Goal: Task Accomplishment & Management: Use online tool/utility

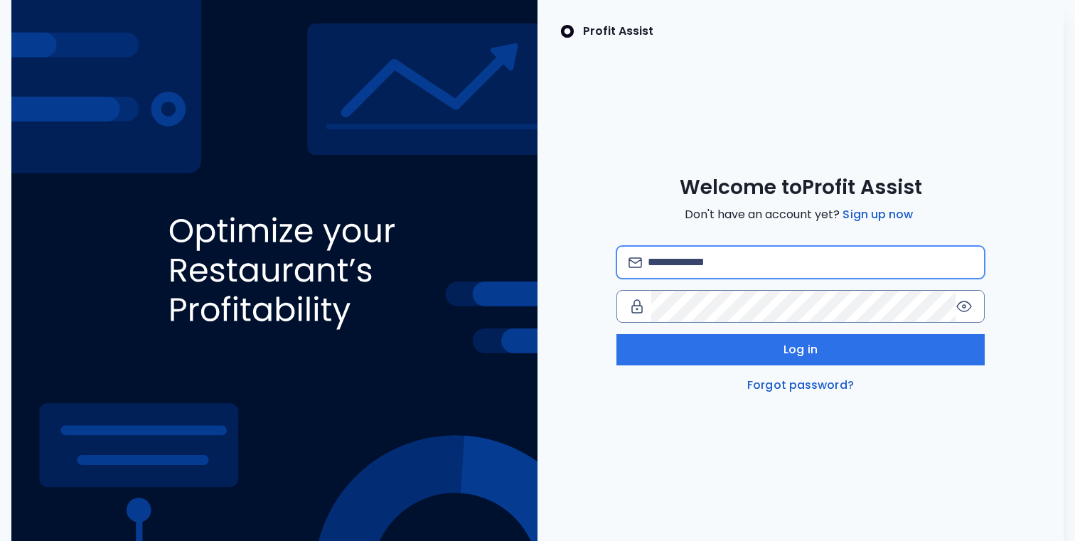
click at [664, 265] on input "email" at bounding box center [810, 262] width 325 height 31
type input "**********"
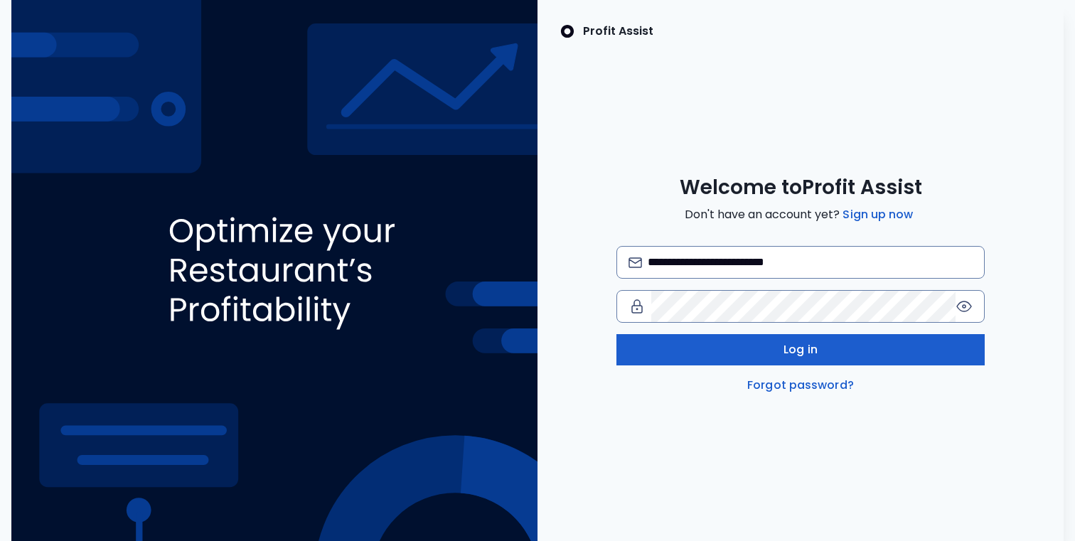
click at [841, 347] on button "Log in" at bounding box center [801, 349] width 368 height 31
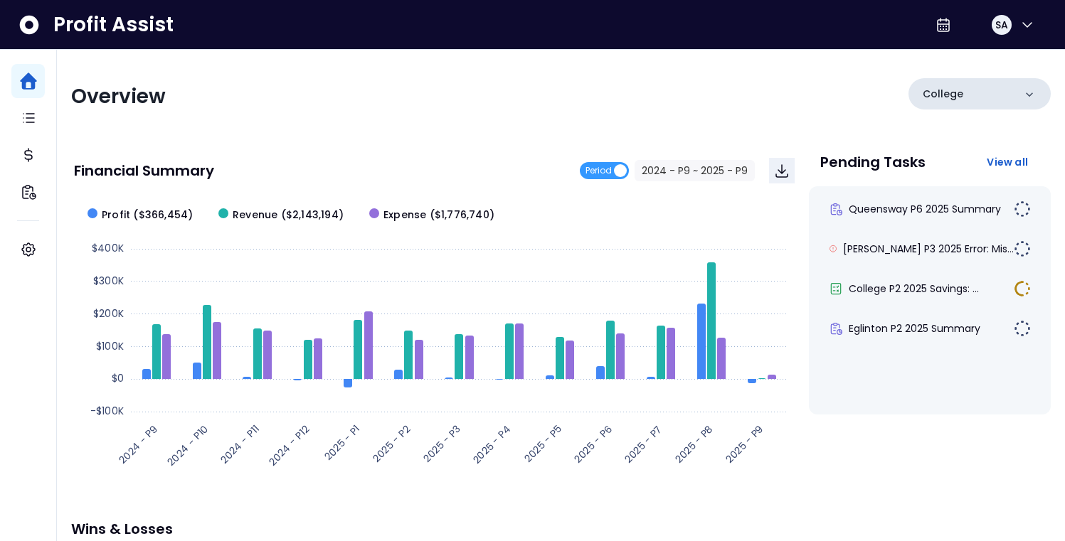
click at [1028, 92] on icon at bounding box center [1029, 94] width 14 height 14
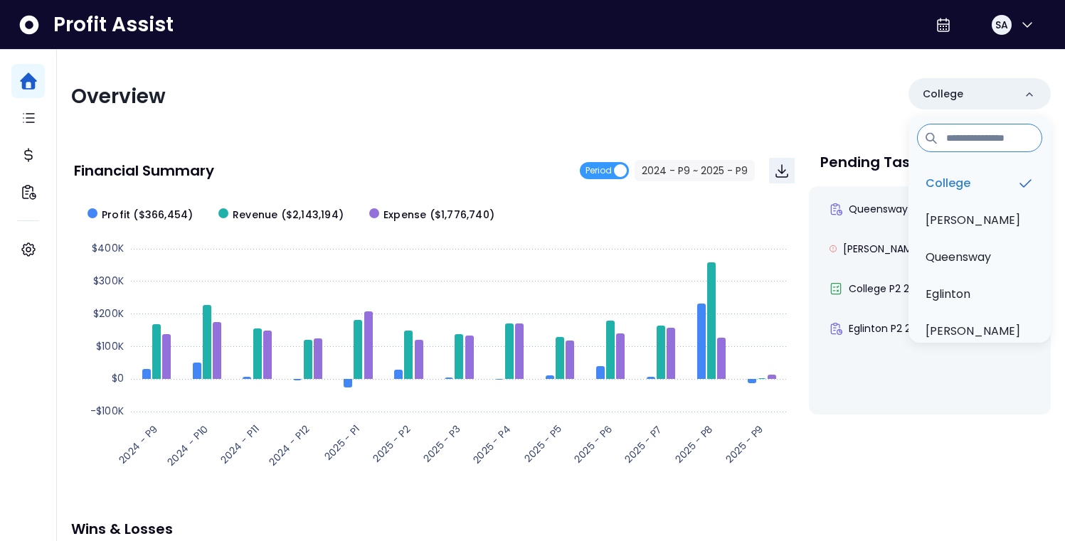
click at [708, 90] on div "Overview College College Duncan Queensway Eglinton Danforth" at bounding box center [560, 96] width 979 height 37
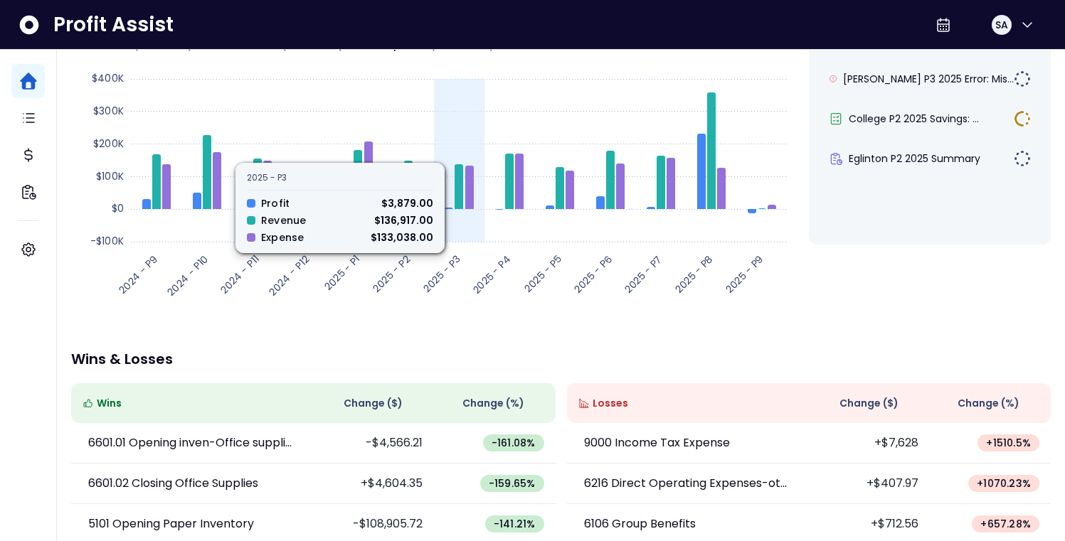
scroll to position [273, 0]
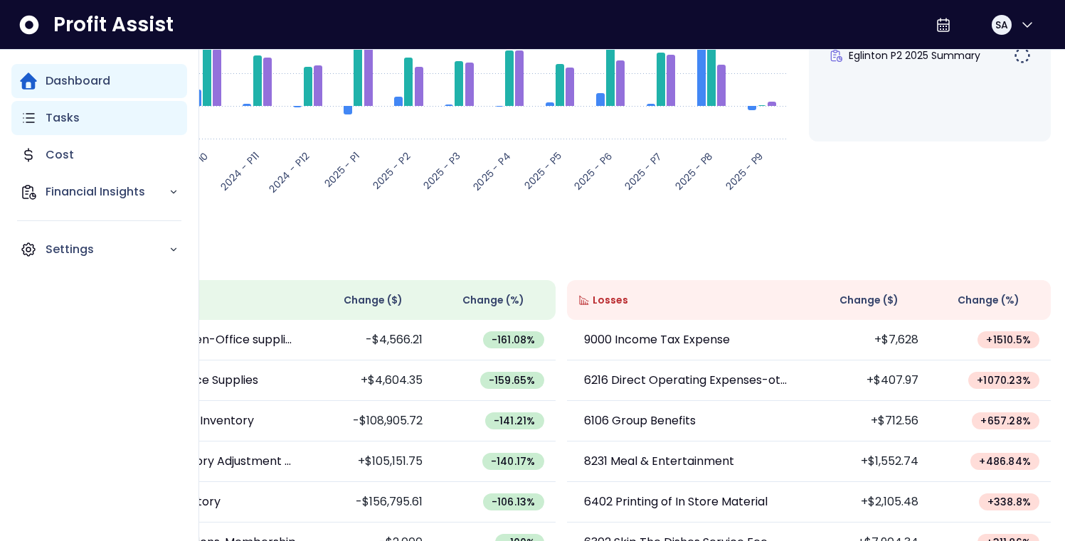
click at [65, 114] on p "Tasks" at bounding box center [63, 118] width 34 height 17
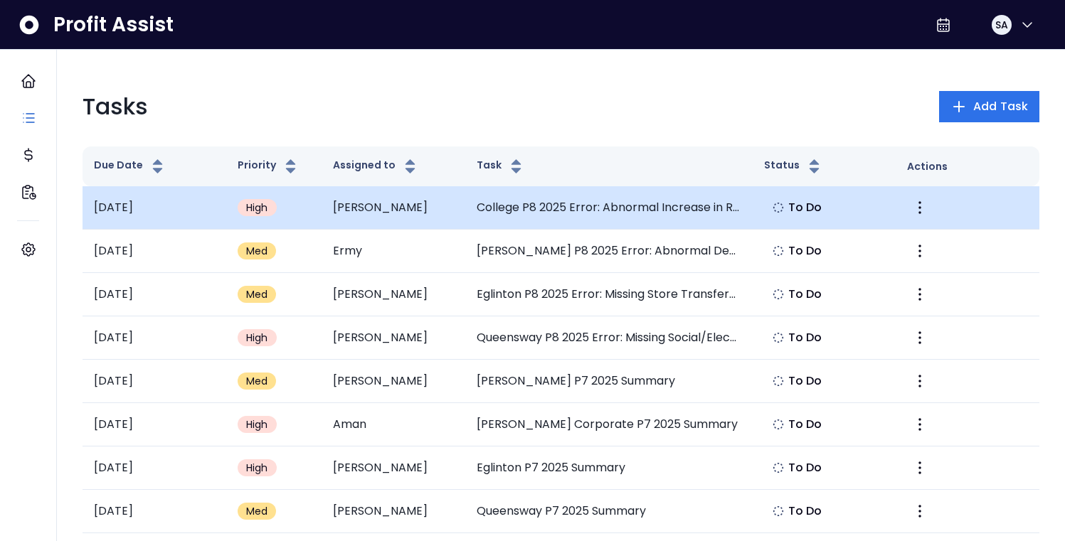
click at [255, 210] on span "High" at bounding box center [257, 208] width 22 height 14
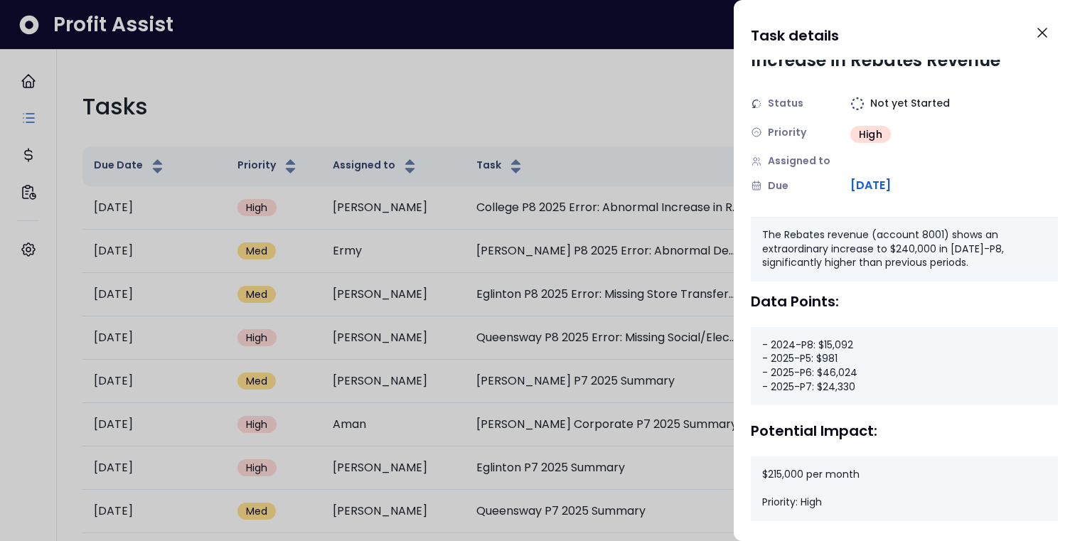
scroll to position [46, 0]
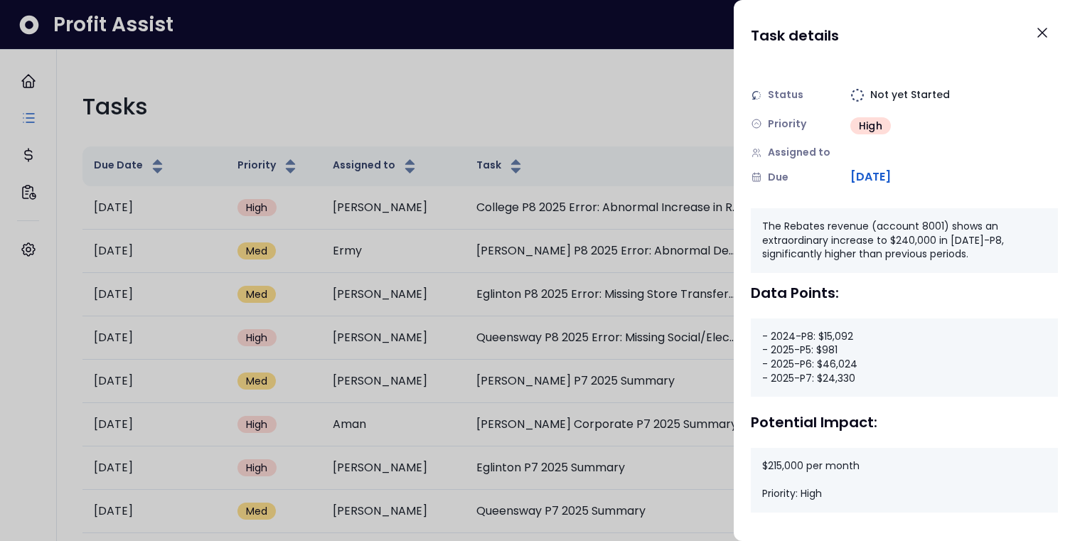
click at [267, 337] on div at bounding box center [537, 270] width 1075 height 541
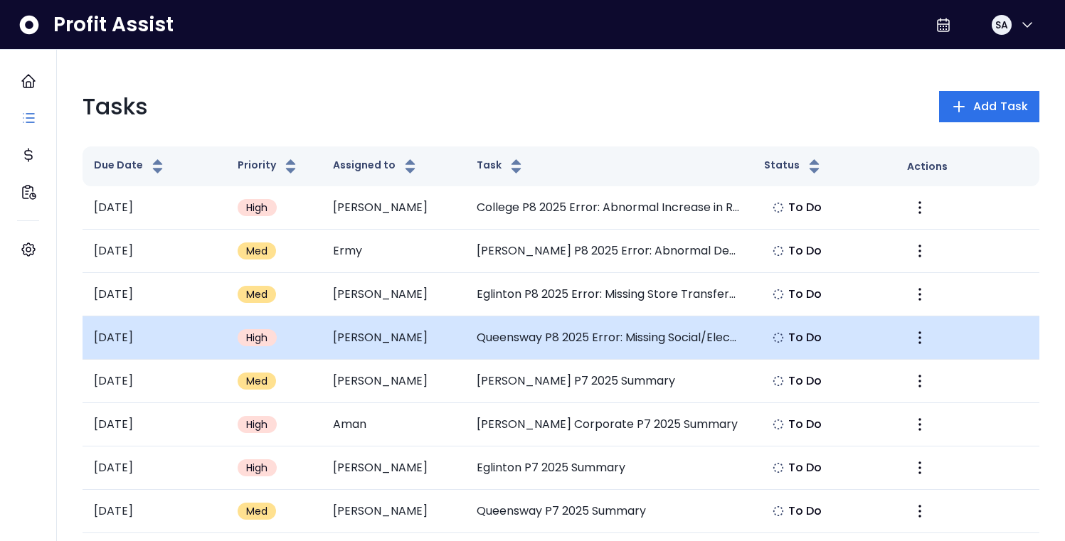
click at [265, 338] on span "High" at bounding box center [257, 338] width 22 height 14
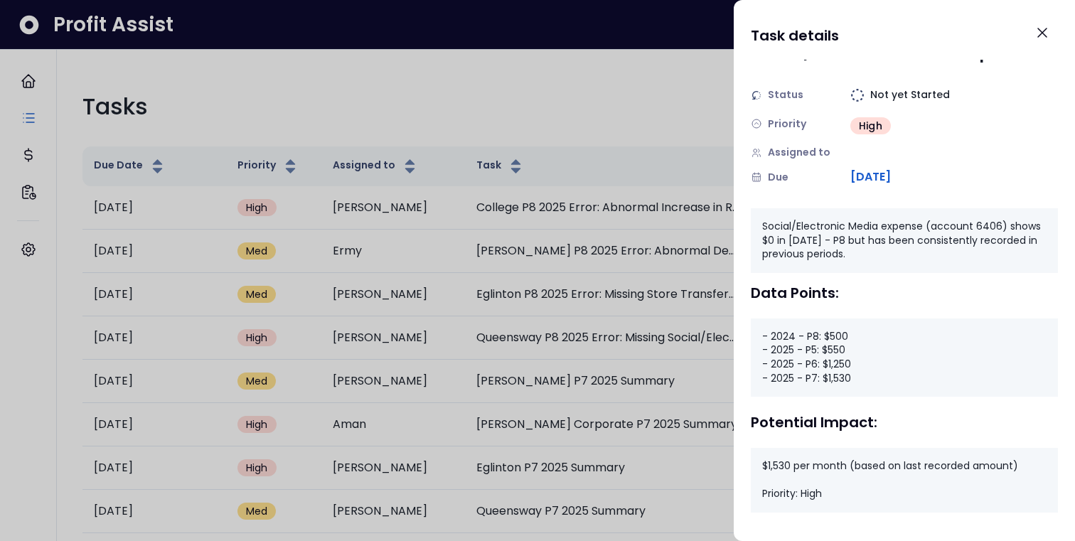
click at [257, 427] on div at bounding box center [537, 270] width 1075 height 541
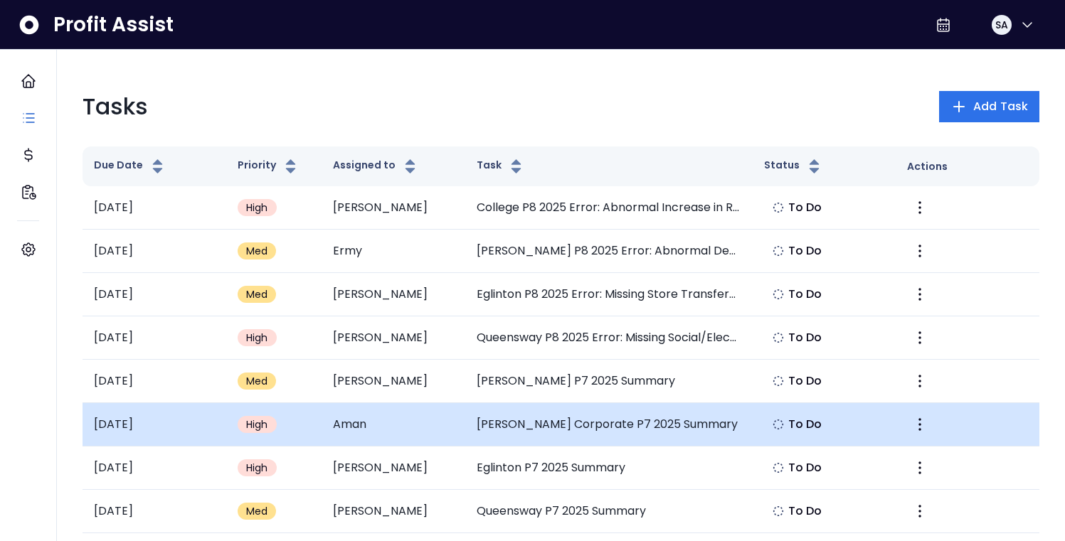
click at [248, 421] on div "High" at bounding box center [257, 424] width 39 height 17
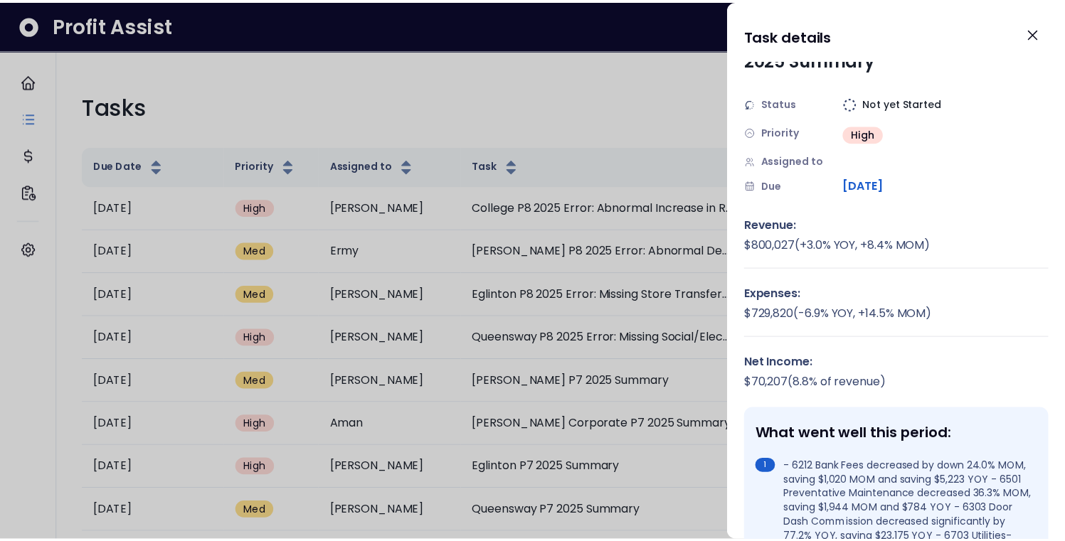
scroll to position [75, 0]
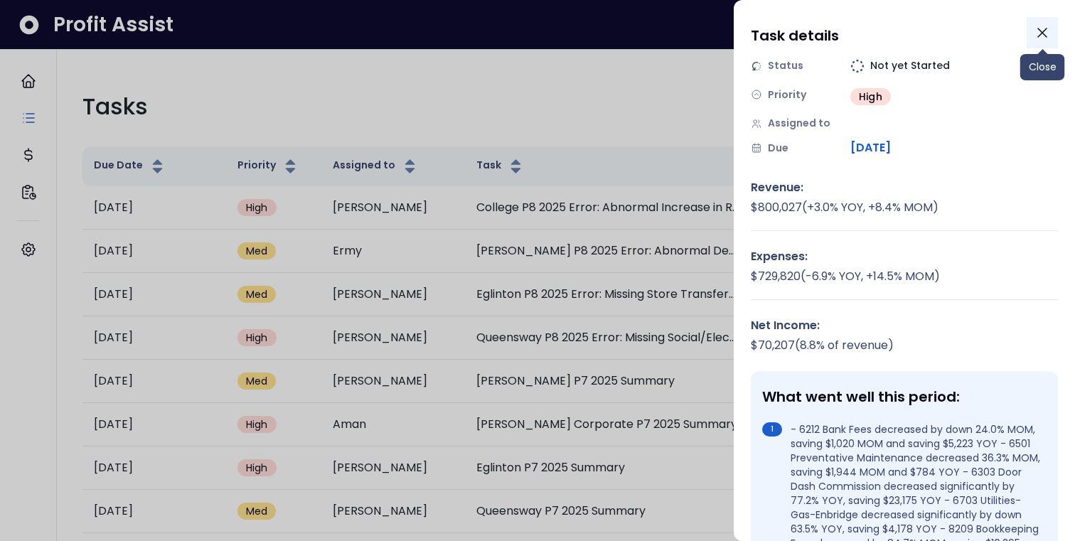
click at [1046, 33] on icon "Close" at bounding box center [1042, 32] width 17 height 17
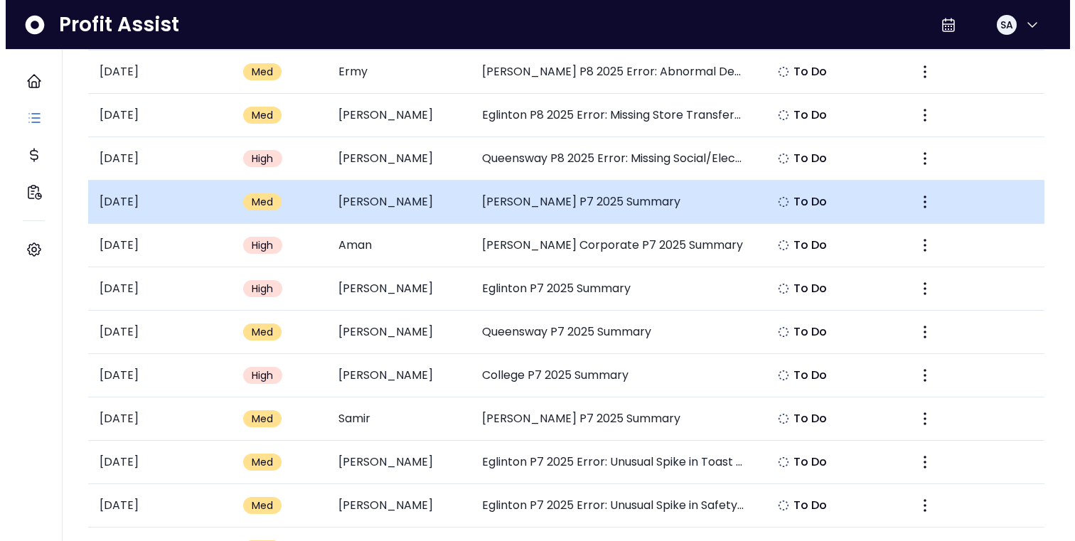
scroll to position [178, 0]
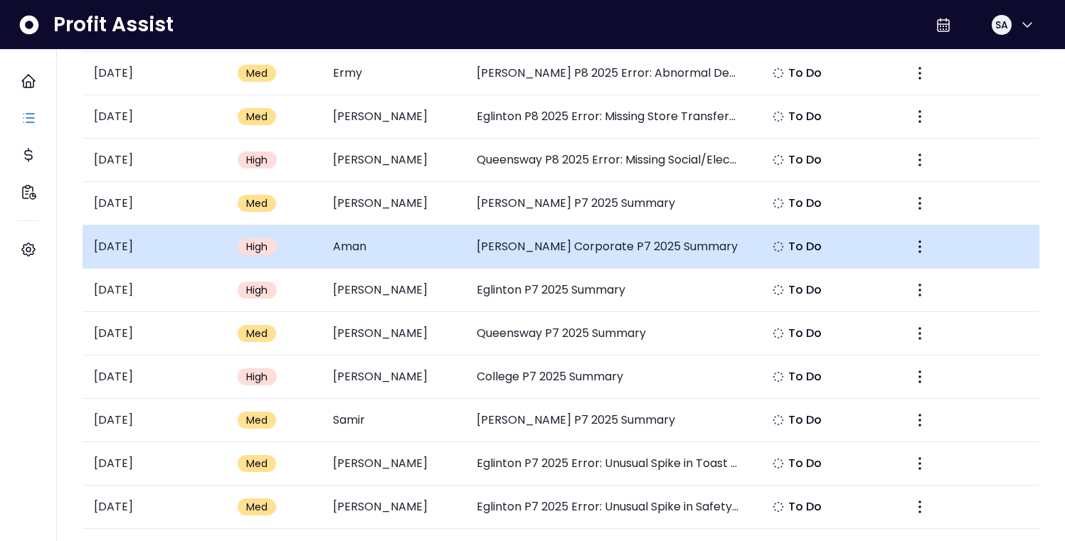
click at [262, 243] on span "High" at bounding box center [257, 247] width 22 height 14
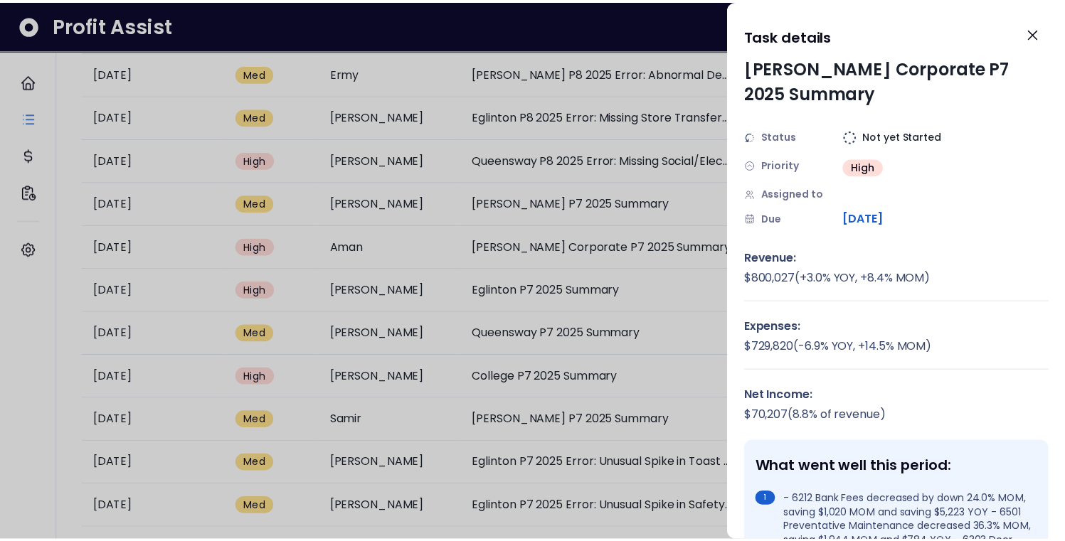
scroll to position [0, 0]
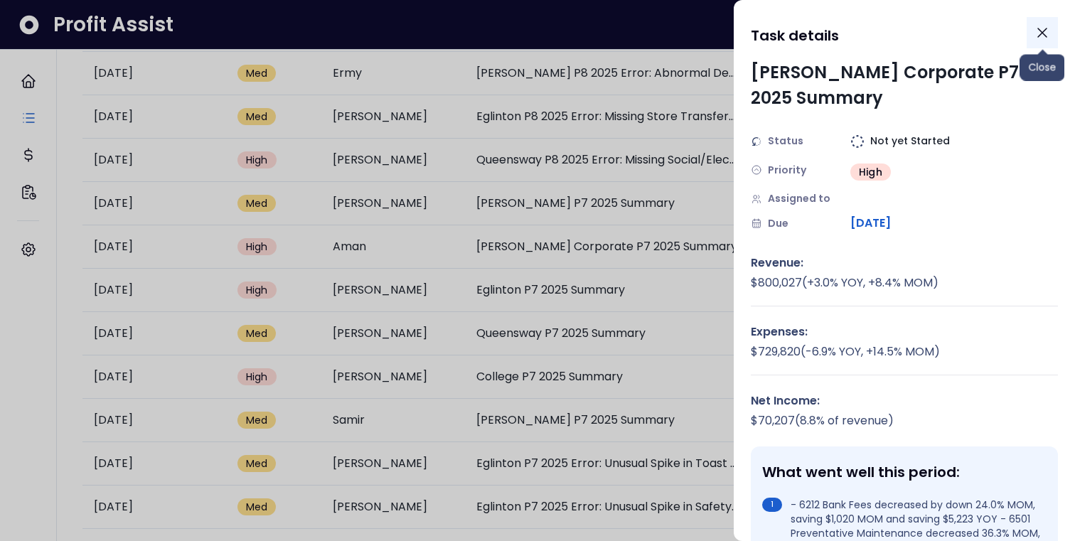
click at [1040, 34] on icon "Close" at bounding box center [1042, 32] width 17 height 17
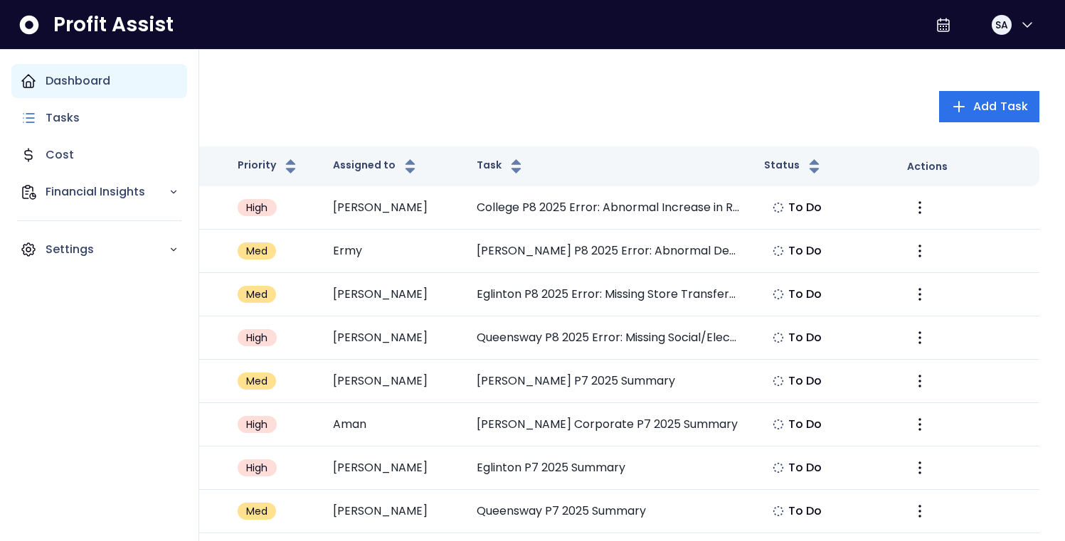
click at [50, 82] on p "Dashboard" at bounding box center [78, 81] width 65 height 17
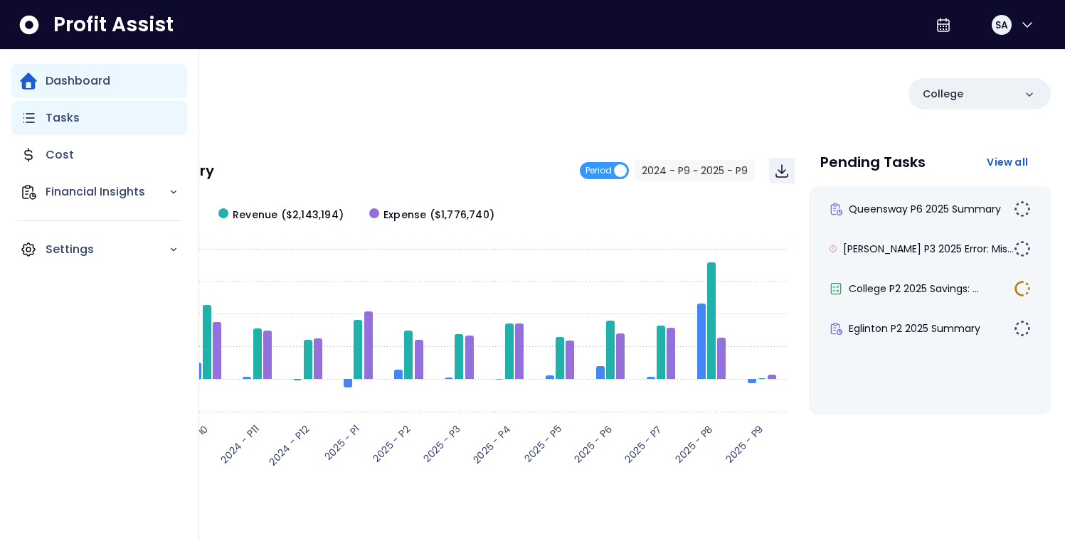
click at [43, 119] on div "Tasks" at bounding box center [99, 118] width 176 height 34
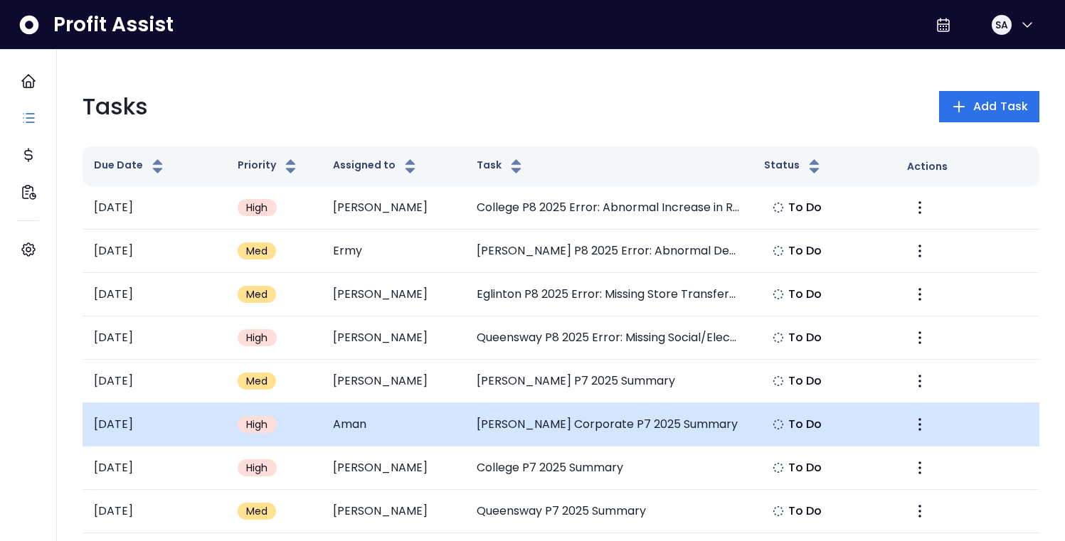
click at [268, 425] on span "High" at bounding box center [257, 425] width 22 height 14
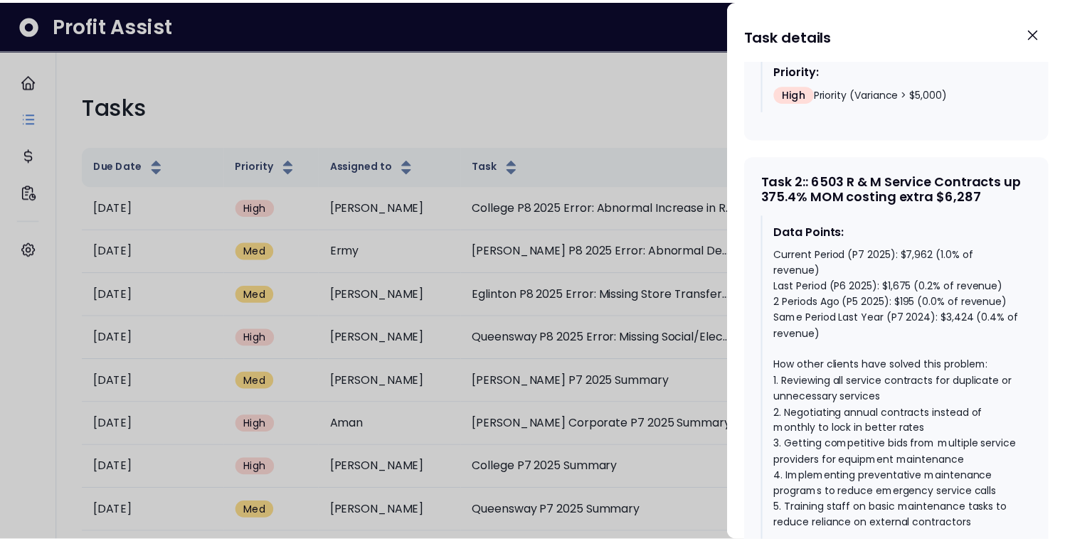
scroll to position [1262, 0]
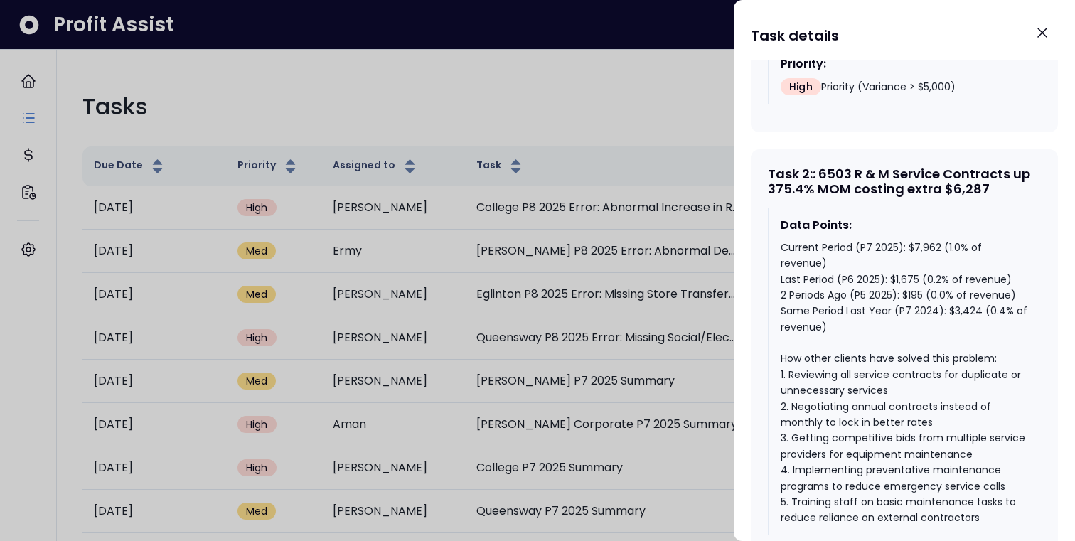
click at [467, 78] on div at bounding box center [537, 270] width 1075 height 541
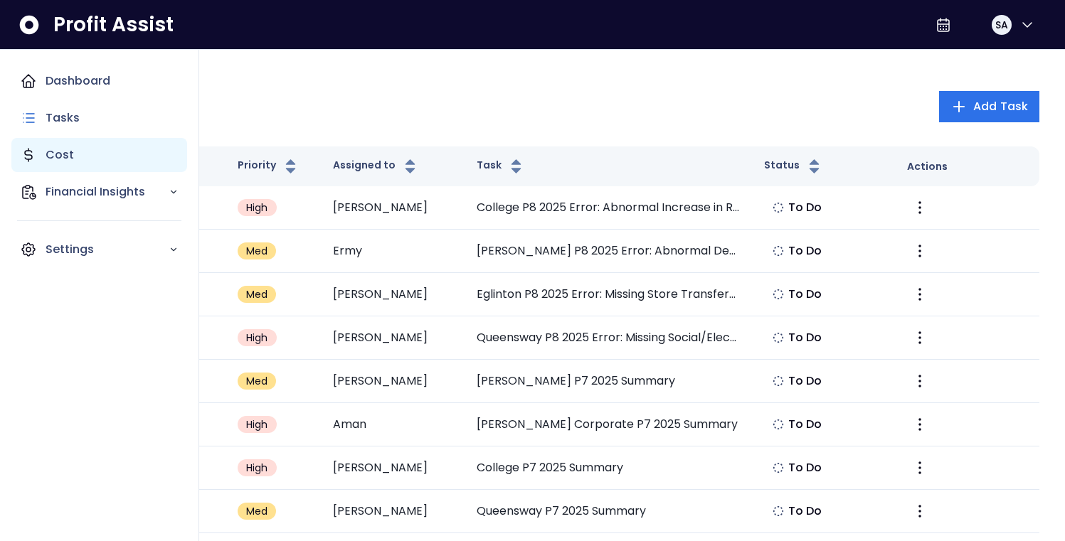
click at [60, 149] on p "Cost" at bounding box center [60, 155] width 28 height 17
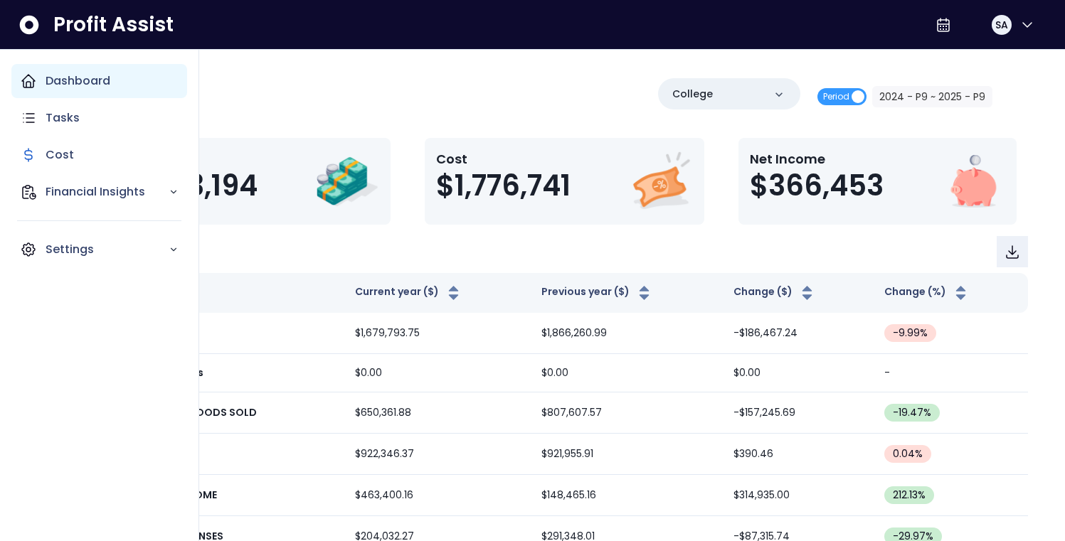
click at [50, 81] on p "Dashboard" at bounding box center [78, 81] width 65 height 17
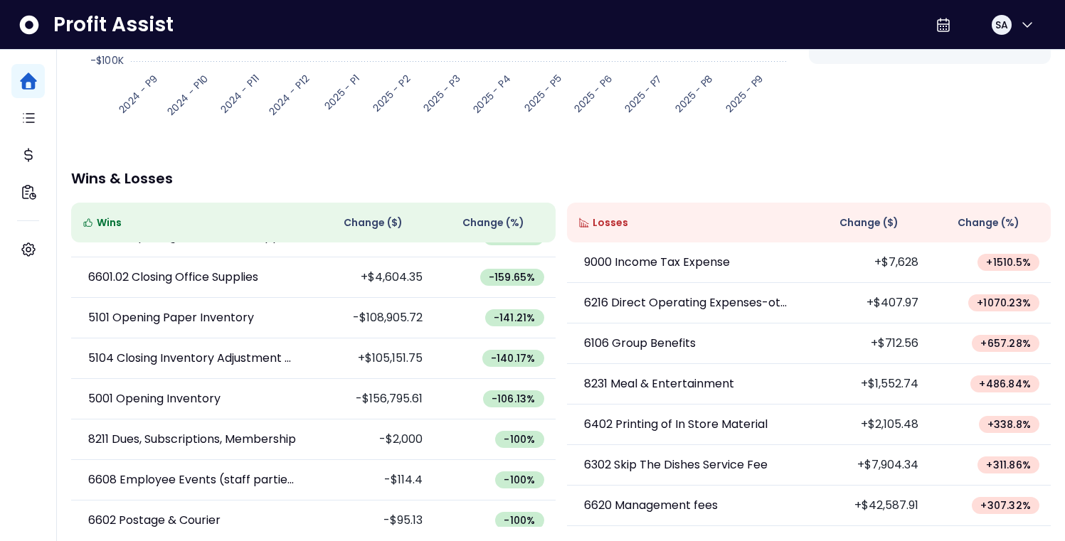
scroll to position [31, 0]
